Goal: Transaction & Acquisition: Download file/media

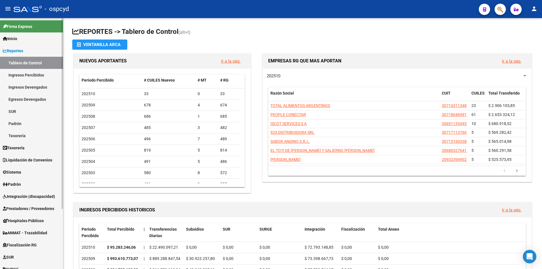
click at [23, 49] on span "Reportes" at bounding box center [13, 51] width 20 height 6
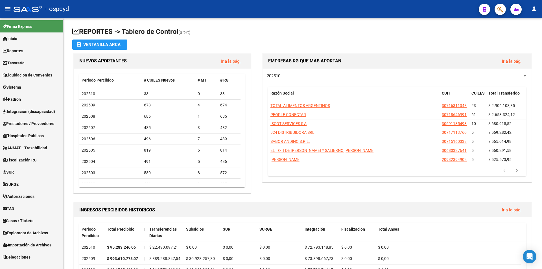
click at [21, 82] on link "Sistema" at bounding box center [31, 87] width 63 height 12
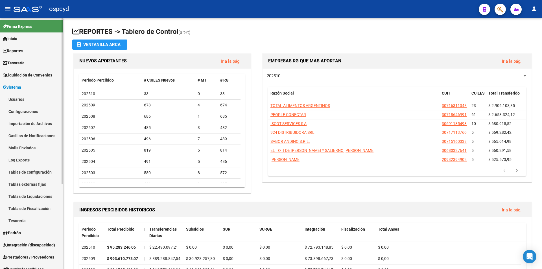
click at [24, 96] on link "Usuarios" at bounding box center [31, 99] width 63 height 12
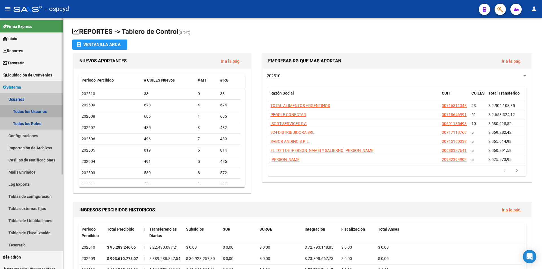
click at [26, 111] on link "Todos los Usuarios" at bounding box center [31, 111] width 63 height 12
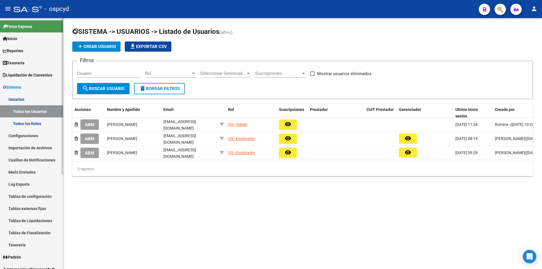
click at [18, 58] on link "Tesorería" at bounding box center [31, 63] width 63 height 12
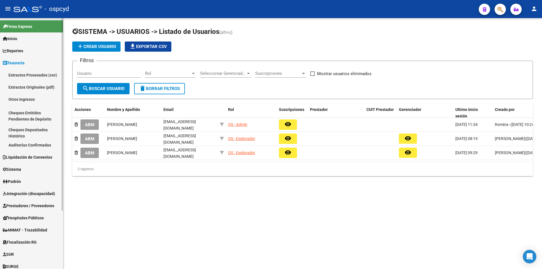
click at [23, 49] on span "Reportes" at bounding box center [13, 51] width 20 height 6
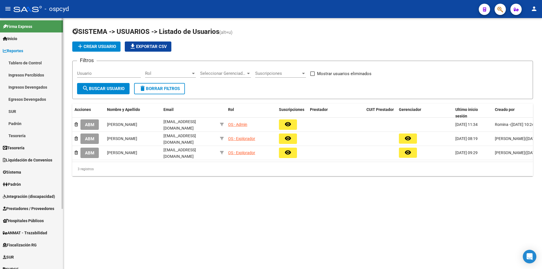
click at [22, 49] on span "Reportes" at bounding box center [13, 51] width 20 height 6
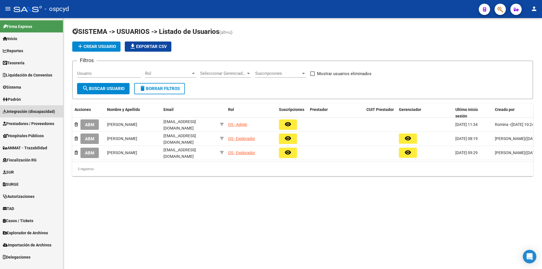
click at [28, 112] on span "Integración (discapacidad)" at bounding box center [29, 111] width 52 height 6
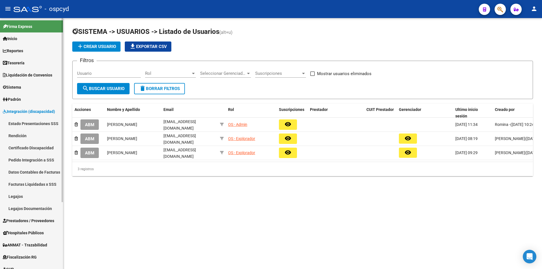
click at [24, 125] on link "Estado Presentaciones SSS" at bounding box center [31, 123] width 63 height 12
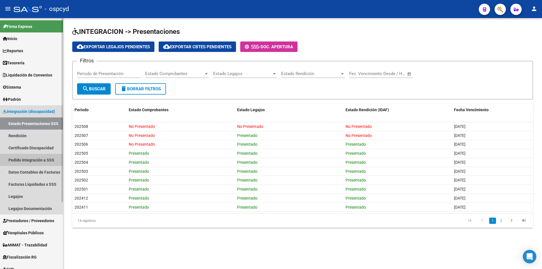
click at [31, 160] on link "Pedido Integración a SSS" at bounding box center [31, 160] width 63 height 12
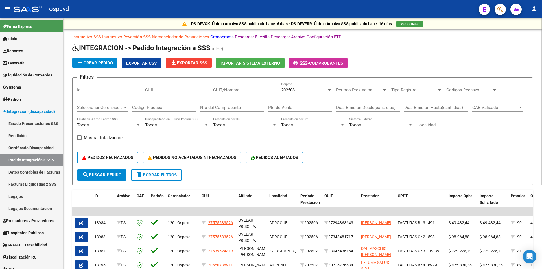
click at [186, 62] on span "file_download Exportar SSS" at bounding box center [188, 62] width 37 height 5
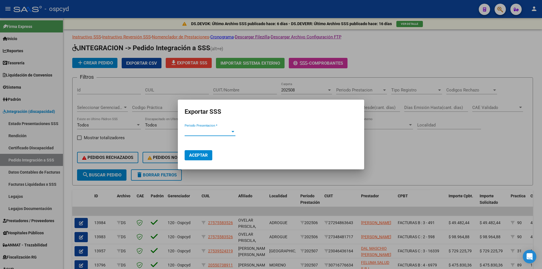
click at [221, 131] on span "Periodo Presentacion *" at bounding box center [208, 131] width 46 height 5
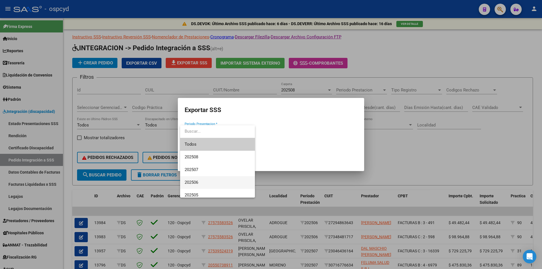
click at [201, 179] on span "202506" at bounding box center [218, 182] width 66 height 13
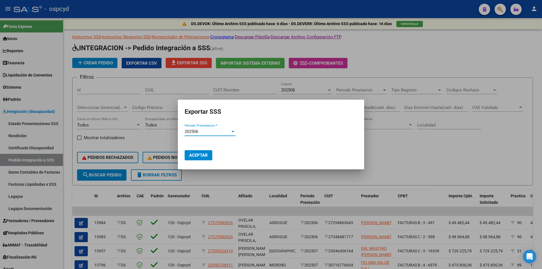
click at [206, 156] on span "Aceptar" at bounding box center [198, 155] width 19 height 5
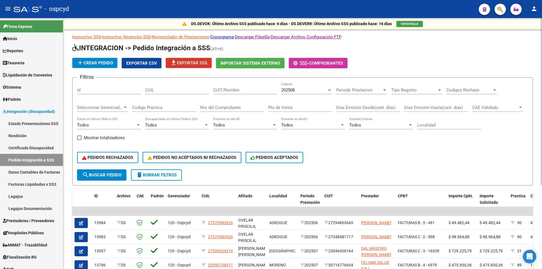
click at [309, 63] on span "-" at bounding box center [301, 63] width 16 height 5
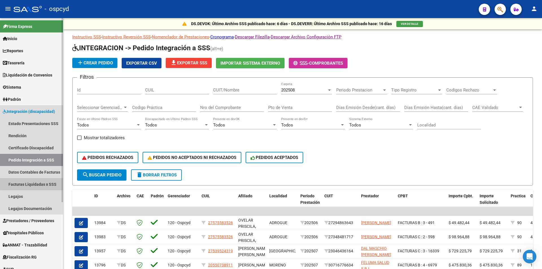
click at [33, 184] on link "Facturas Liquidadas x SSS" at bounding box center [31, 184] width 63 height 12
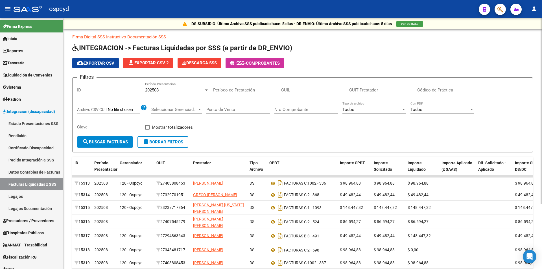
click at [196, 93] on div "202508" at bounding box center [174, 90] width 59 height 5
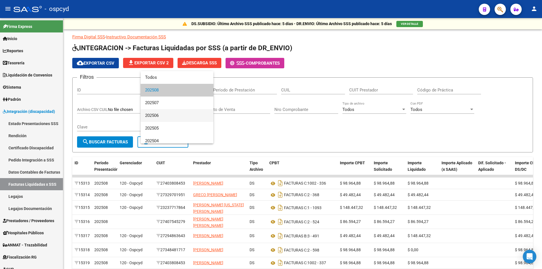
click at [153, 116] on span "202506" at bounding box center [177, 115] width 64 height 13
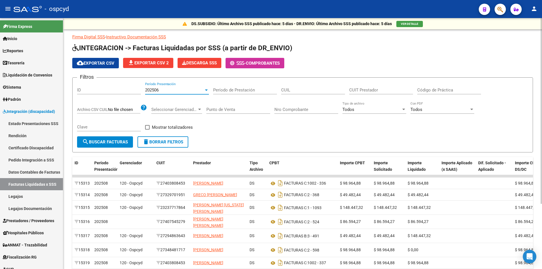
click at [119, 140] on span "search Buscar Facturas" at bounding box center [105, 142] width 46 height 5
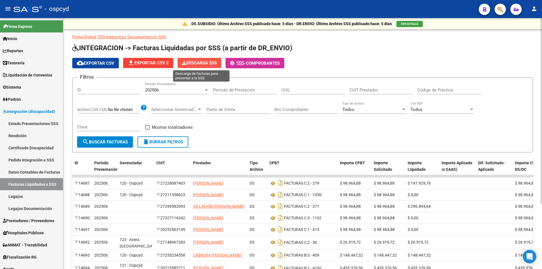
click at [203, 60] on span "Descarga SSS" at bounding box center [199, 62] width 35 height 5
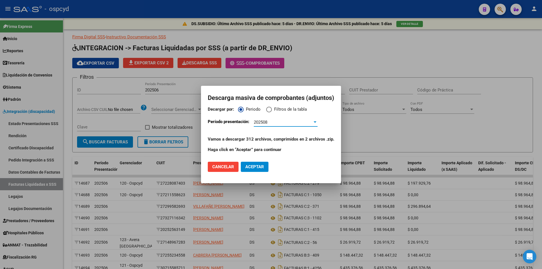
click at [277, 122] on div "202508" at bounding box center [283, 122] width 59 height 5
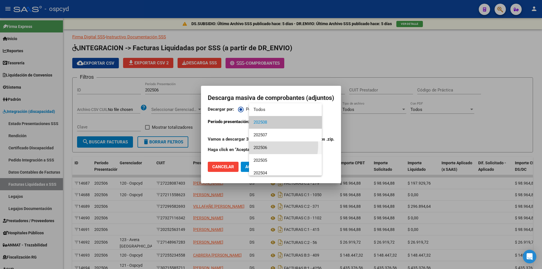
click at [265, 145] on span "202506" at bounding box center [286, 148] width 64 height 13
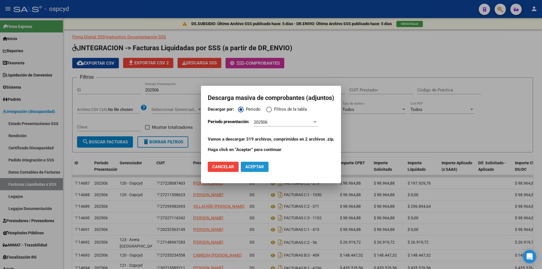
click at [258, 169] on button "Aceptar" at bounding box center [255, 167] width 28 height 10
